Goal: Transaction & Acquisition: Purchase product/service

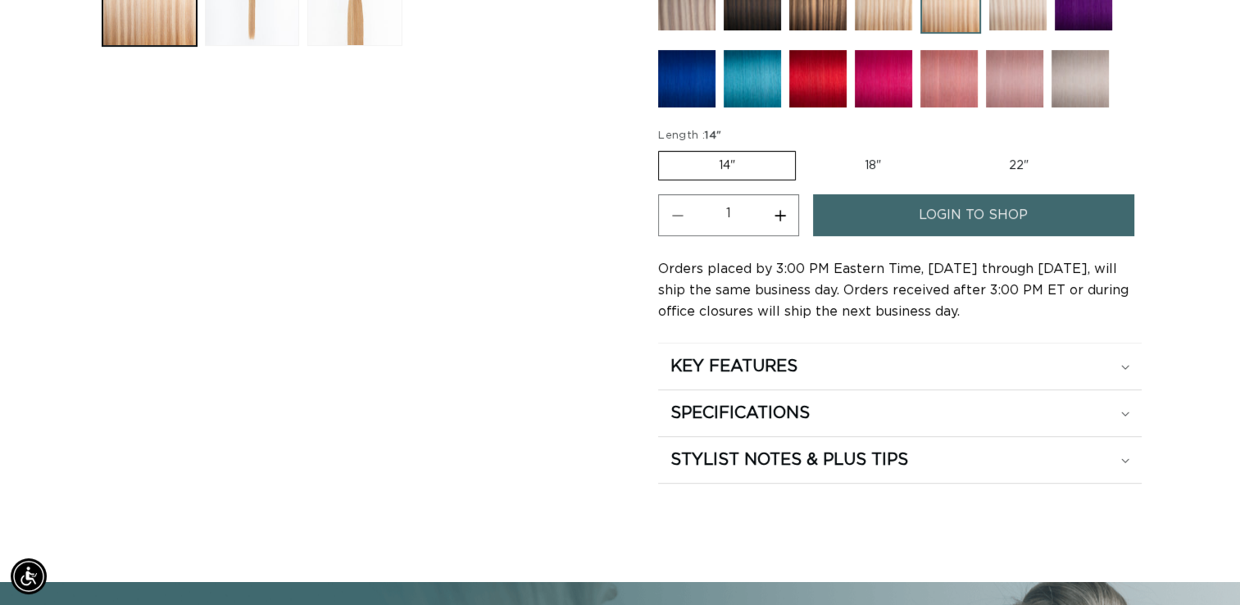
click at [997, 229] on span "login to shop" at bounding box center [973, 215] width 109 height 42
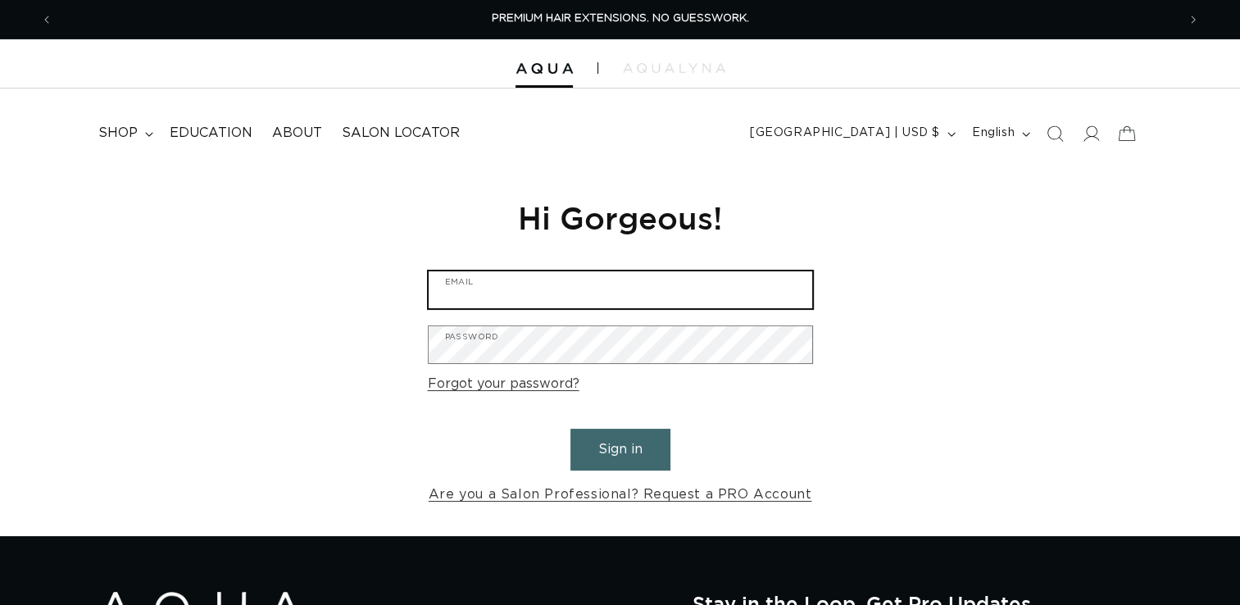
click at [632, 286] on input "Email" at bounding box center [621, 289] width 384 height 37
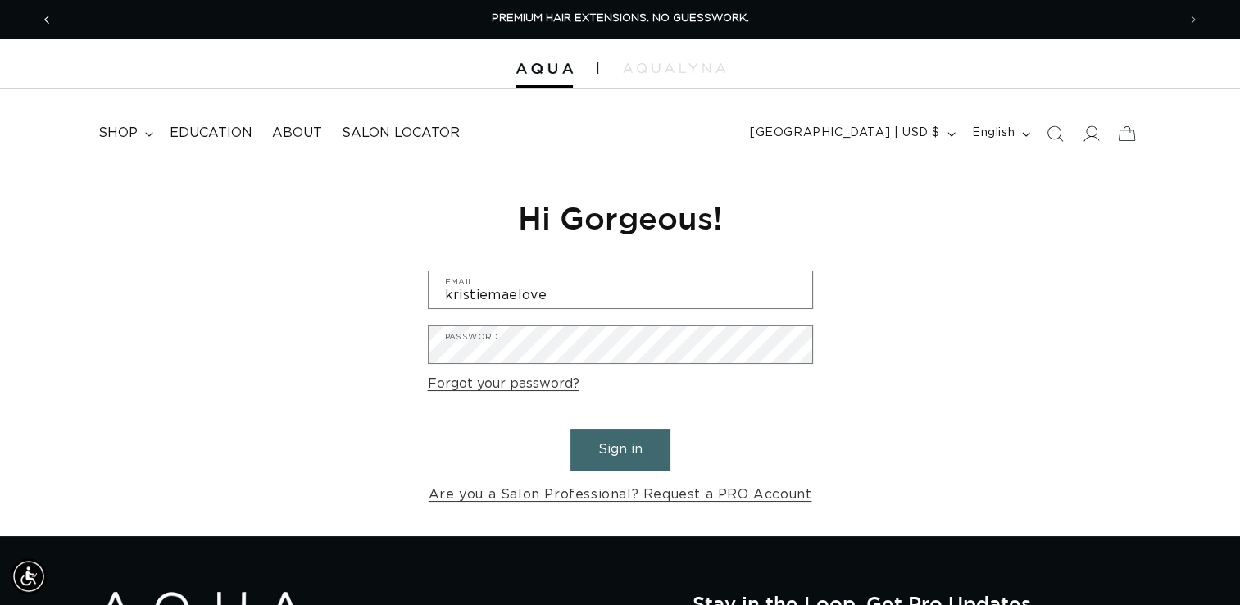
click at [46, 20] on icon "Previous announcement" at bounding box center [47, 20] width 6 height 18
click at [46, 19] on icon "Previous announcement" at bounding box center [47, 20] width 6 height 18
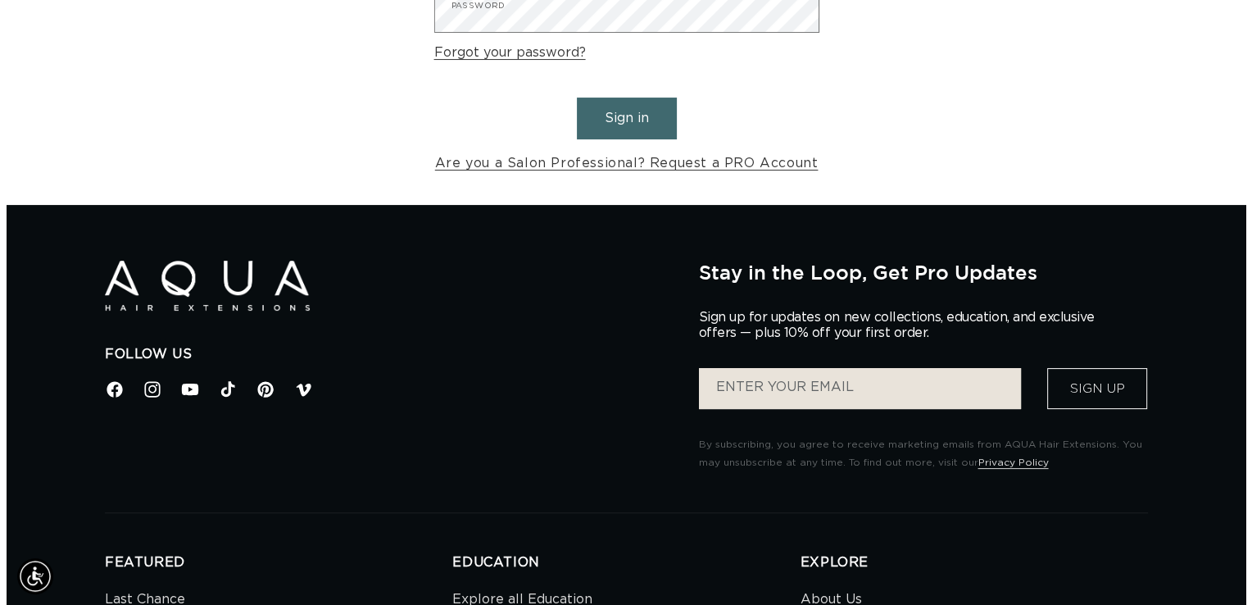
scroll to position [243, 0]
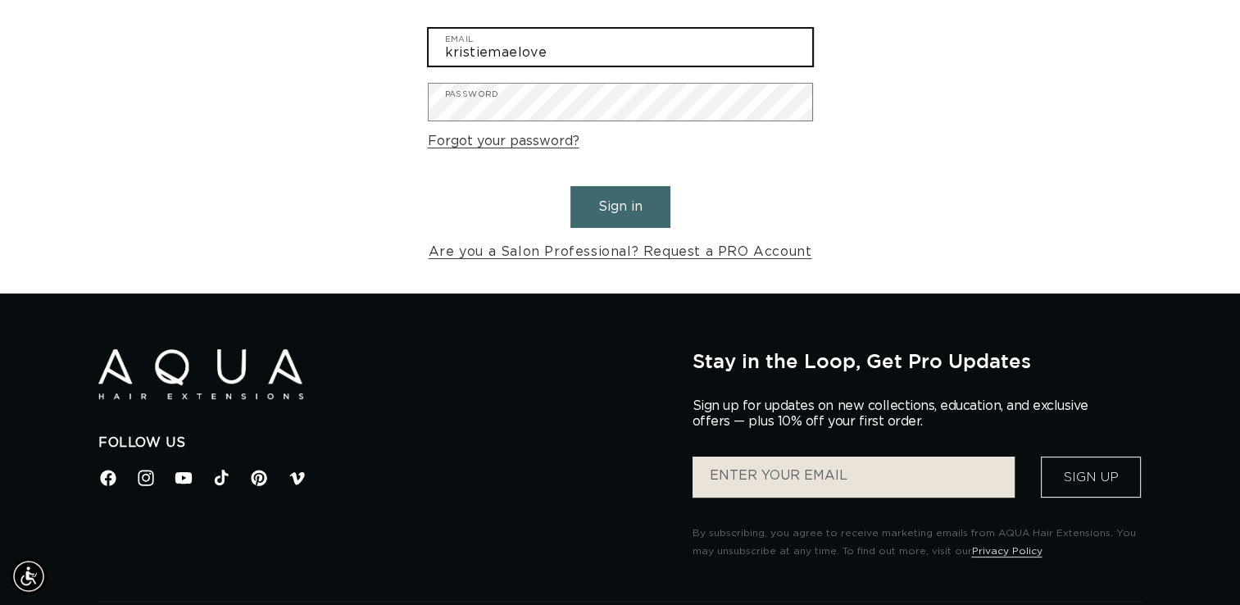
click at [583, 52] on input "kristiemaelove" at bounding box center [621, 47] width 384 height 37
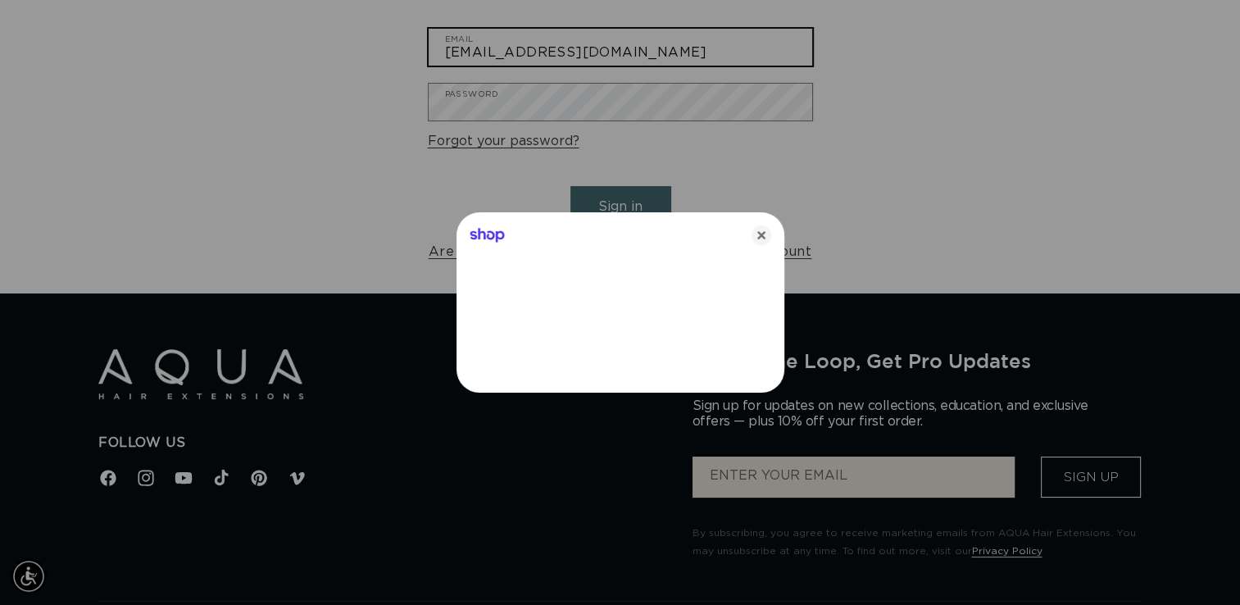
scroll to position [0, 1136]
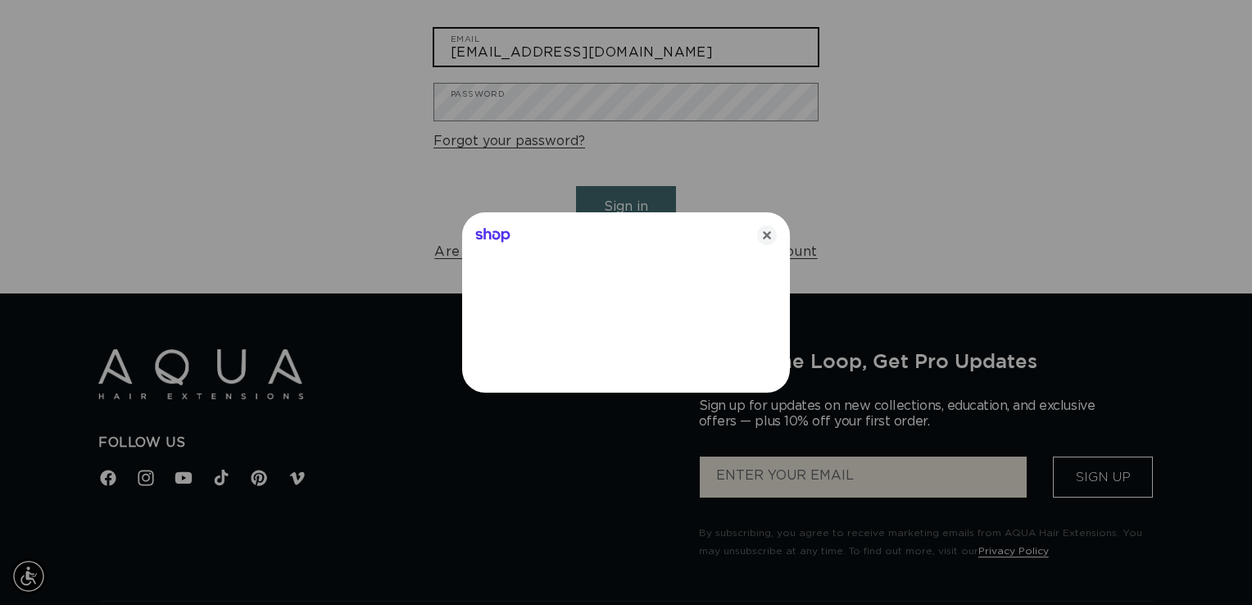
type input "[EMAIL_ADDRESS][DOMAIN_NAME]"
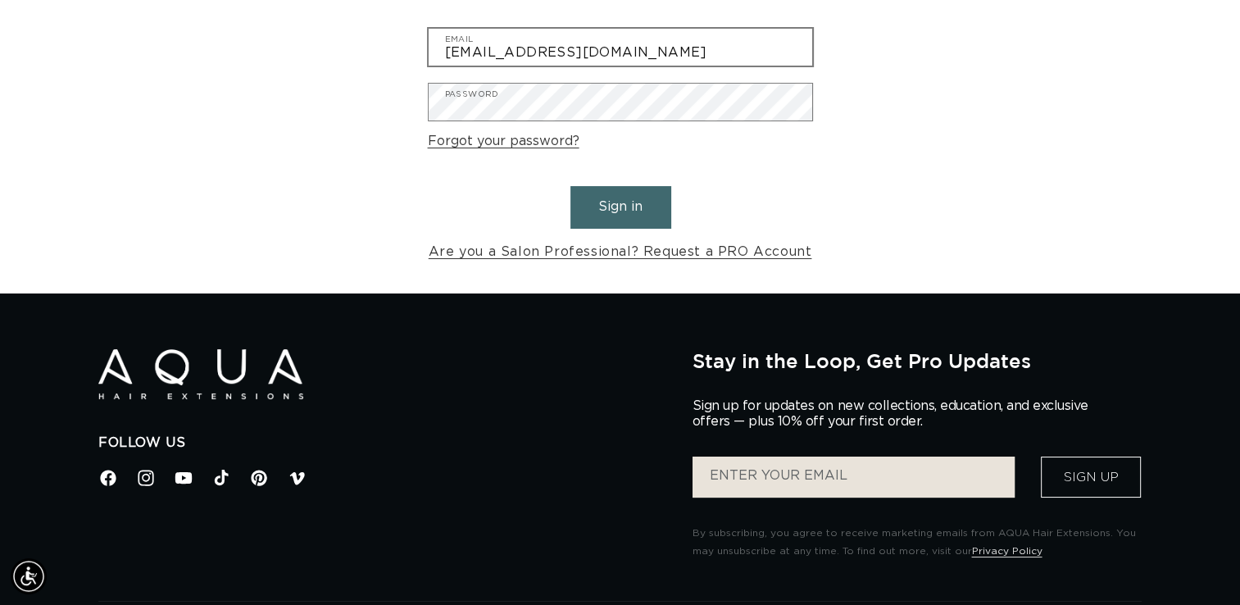
scroll to position [0, 1124]
